Goal: Information Seeking & Learning: Learn about a topic

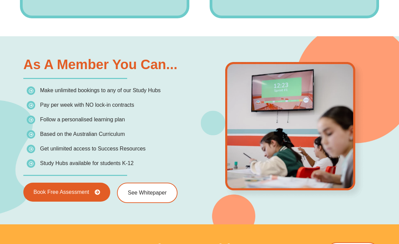
scroll to position [921, 0]
click at [132, 195] on span "See Whitepaper" at bounding box center [147, 192] width 39 height 5
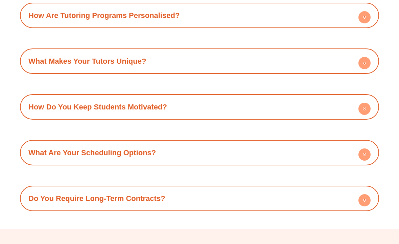
scroll to position [2346, 0]
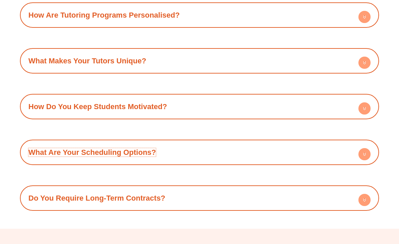
click at [29, 148] on link "What Are Your Scheduling Options?" at bounding box center [92, 152] width 128 height 8
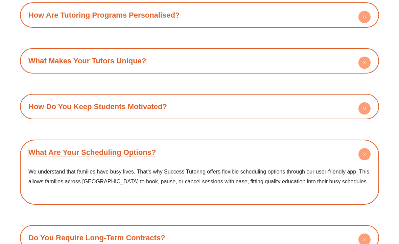
click at [35, 148] on link "What Are Your Scheduling Options?" at bounding box center [92, 152] width 128 height 8
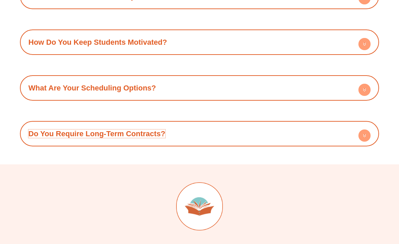
click at [41, 130] on link "Do You Require Long-Term Contracts?" at bounding box center [96, 134] width 137 height 8
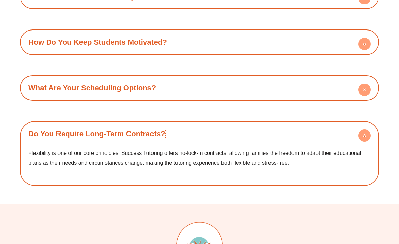
click at [42, 129] on link "Do You Require Long-Term Contracts?" at bounding box center [96, 133] width 137 height 8
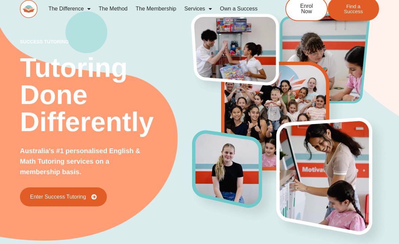
scroll to position [0, 0]
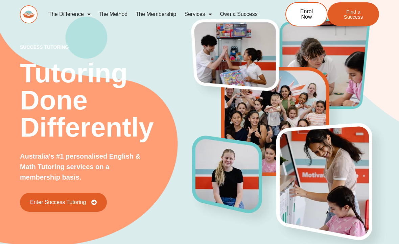
click at [138, 15] on link "The Membership" at bounding box center [156, 14] width 49 height 16
click at [149, 18] on link "The Membership" at bounding box center [156, 14] width 49 height 16
click at [161, 14] on link "The Membership" at bounding box center [156, 14] width 49 height 16
click at [164, 14] on link "The Membership" at bounding box center [156, 14] width 49 height 16
click at [150, 10] on link "The Membership" at bounding box center [156, 14] width 49 height 16
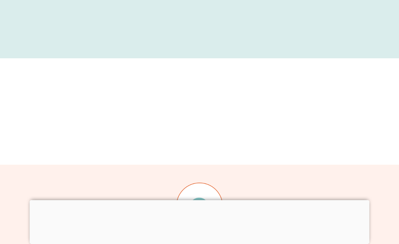
scroll to position [334, 0]
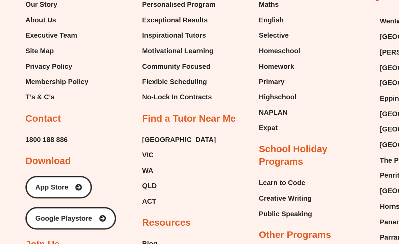
scroll to position [1622, 0]
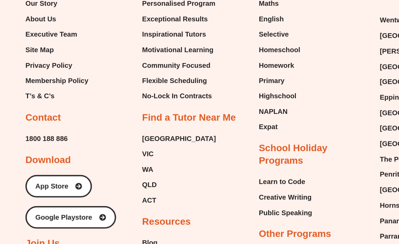
click at [99, 117] on div "About Our Story About Us Executive Team Site Map Privacy Policy Membership Poli…" at bounding box center [62, 181] width 85 height 325
click at [116, 166] on span "WA" at bounding box center [116, 171] width 9 height 10
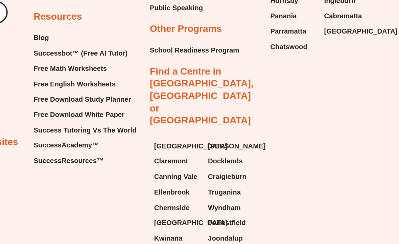
scroll to position [1786, 0]
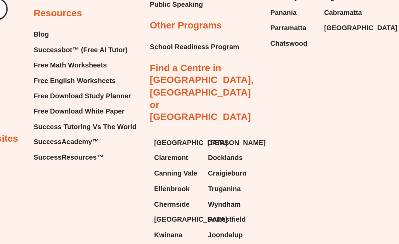
click at [249, 205] on span "Forrestfield" at bounding box center [264, 210] width 30 height 10
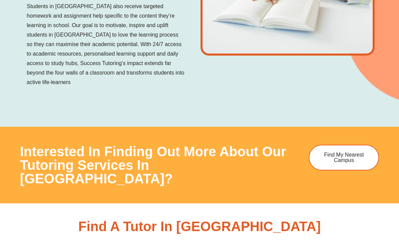
scroll to position [1137, 0]
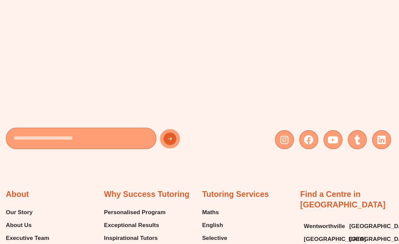
scroll to position [3516, 0]
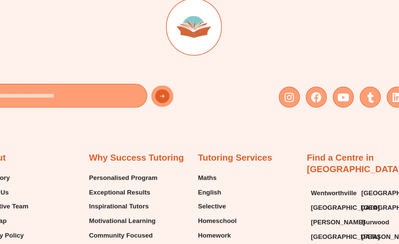
click at [203, 162] on span "Maths" at bounding box center [211, 167] width 16 height 10
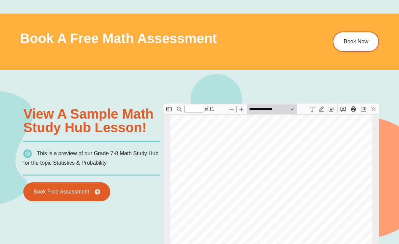
scroll to position [378, 0]
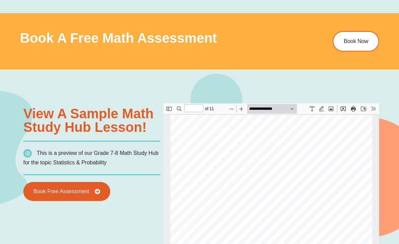
type input "*"
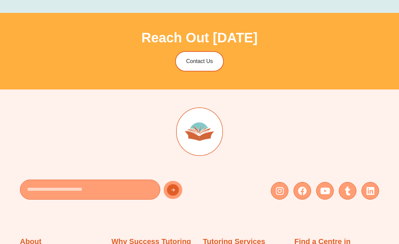
scroll to position [1935, 0]
